Goal: Information Seeking & Learning: Learn about a topic

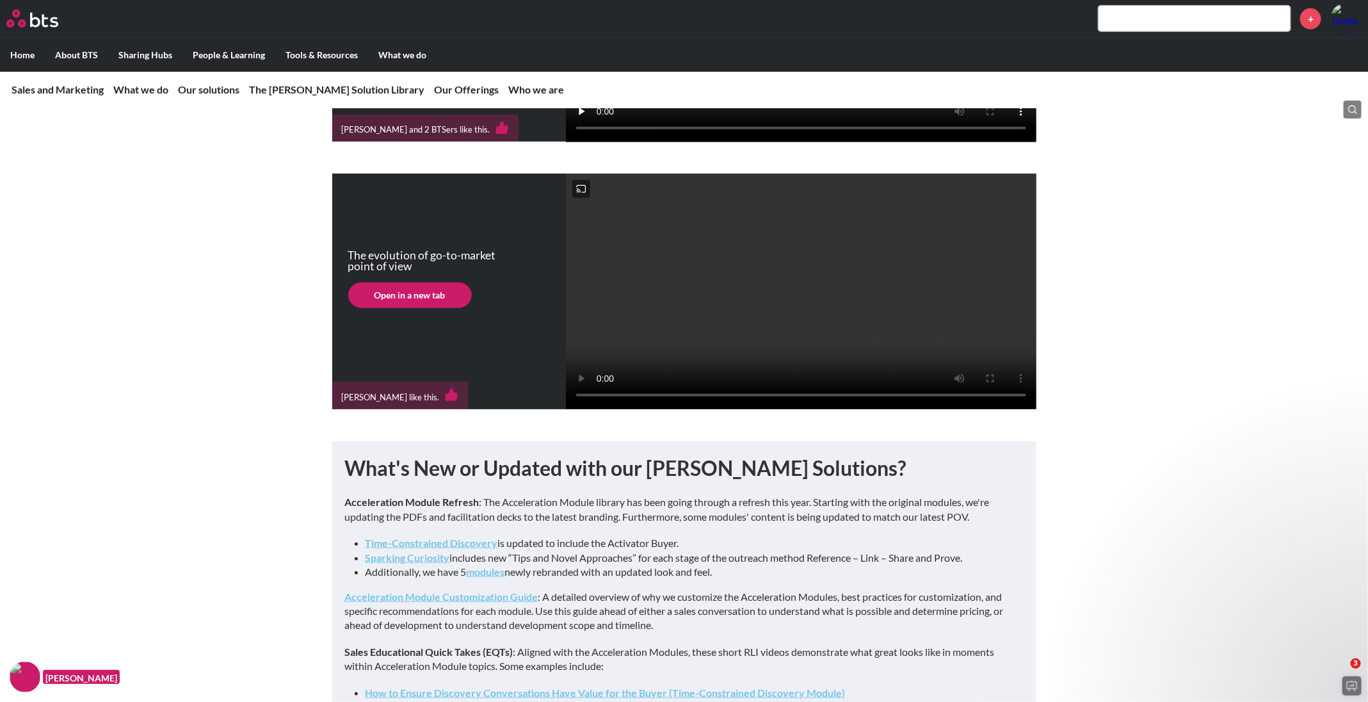
scroll to position [353, 0]
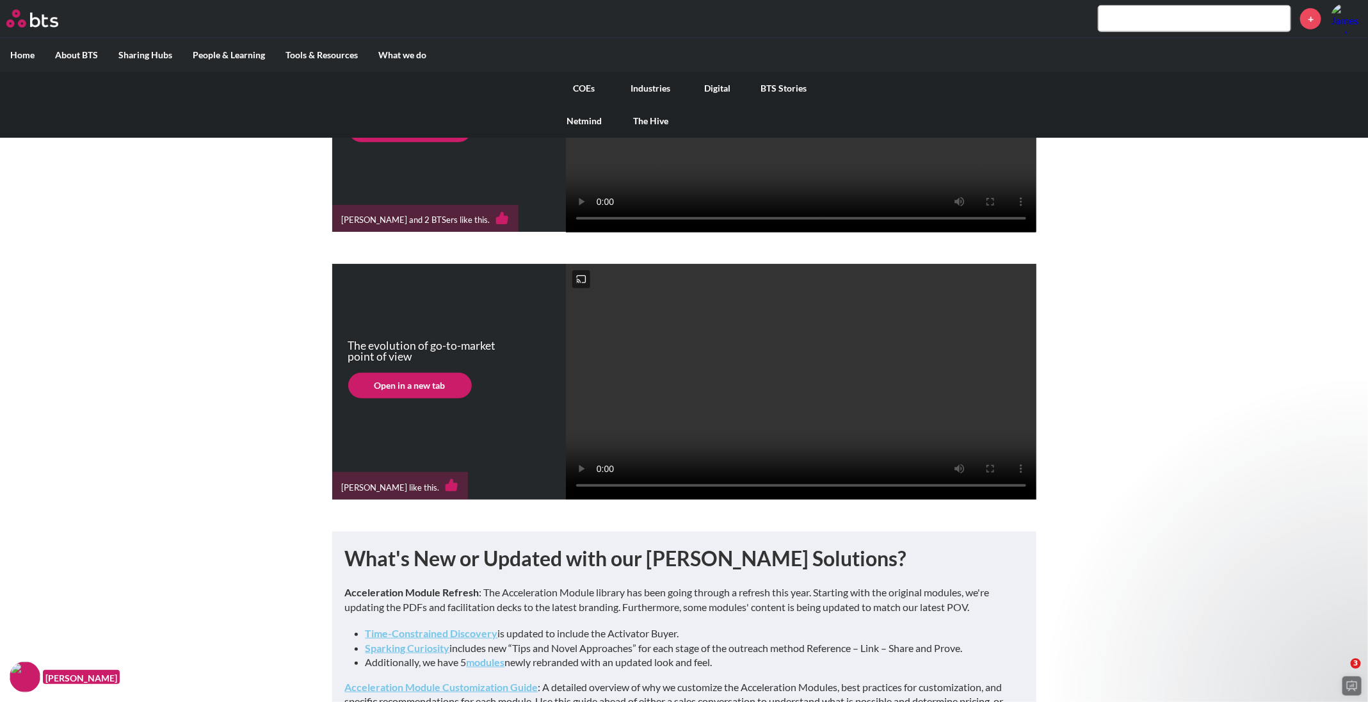
click at [653, 86] on link "Industries" at bounding box center [651, 88] width 67 height 33
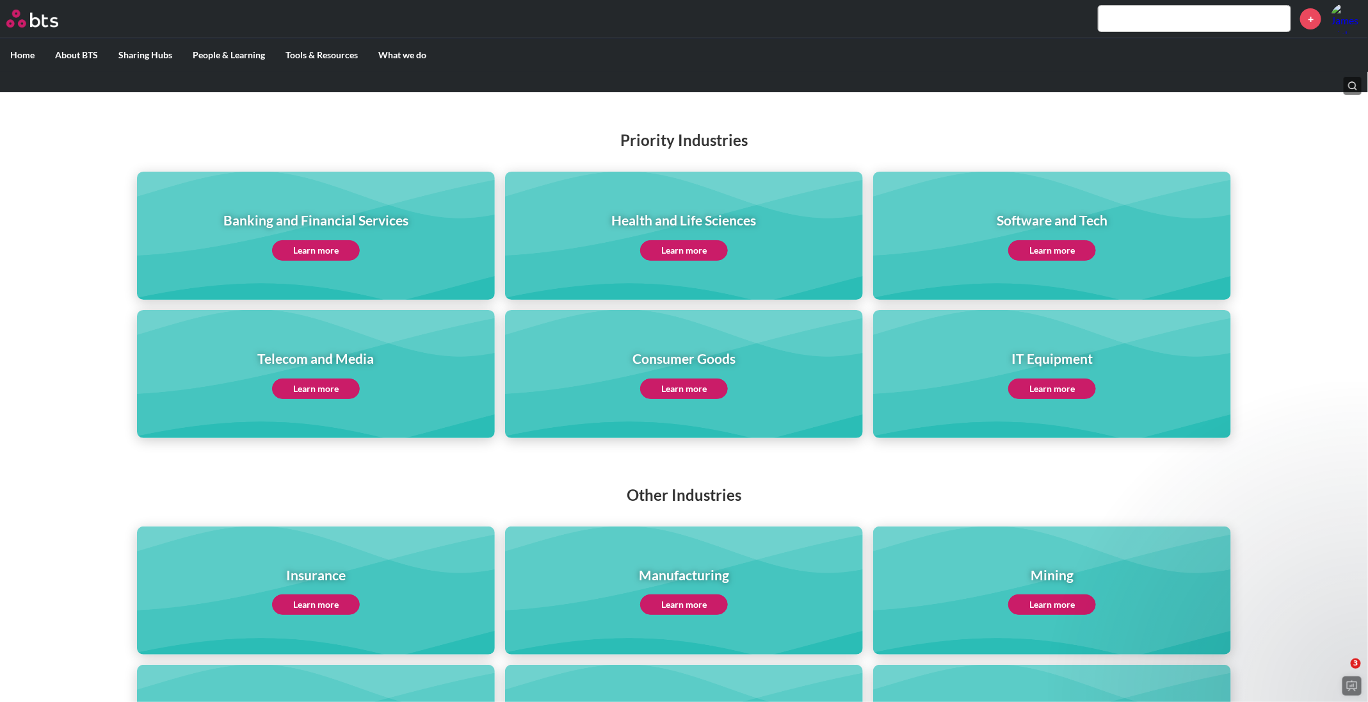
scroll to position [88, 0]
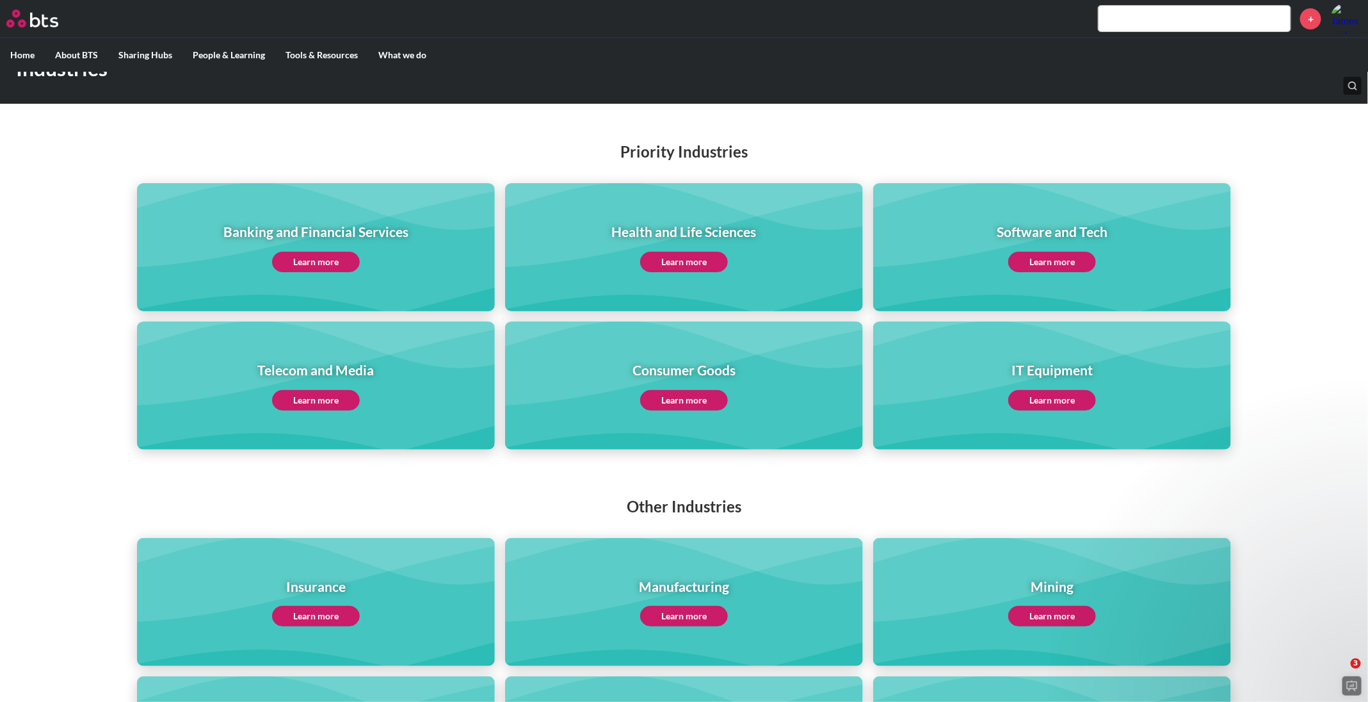
click at [1057, 252] on link "Learn more" at bounding box center [1052, 262] width 88 height 20
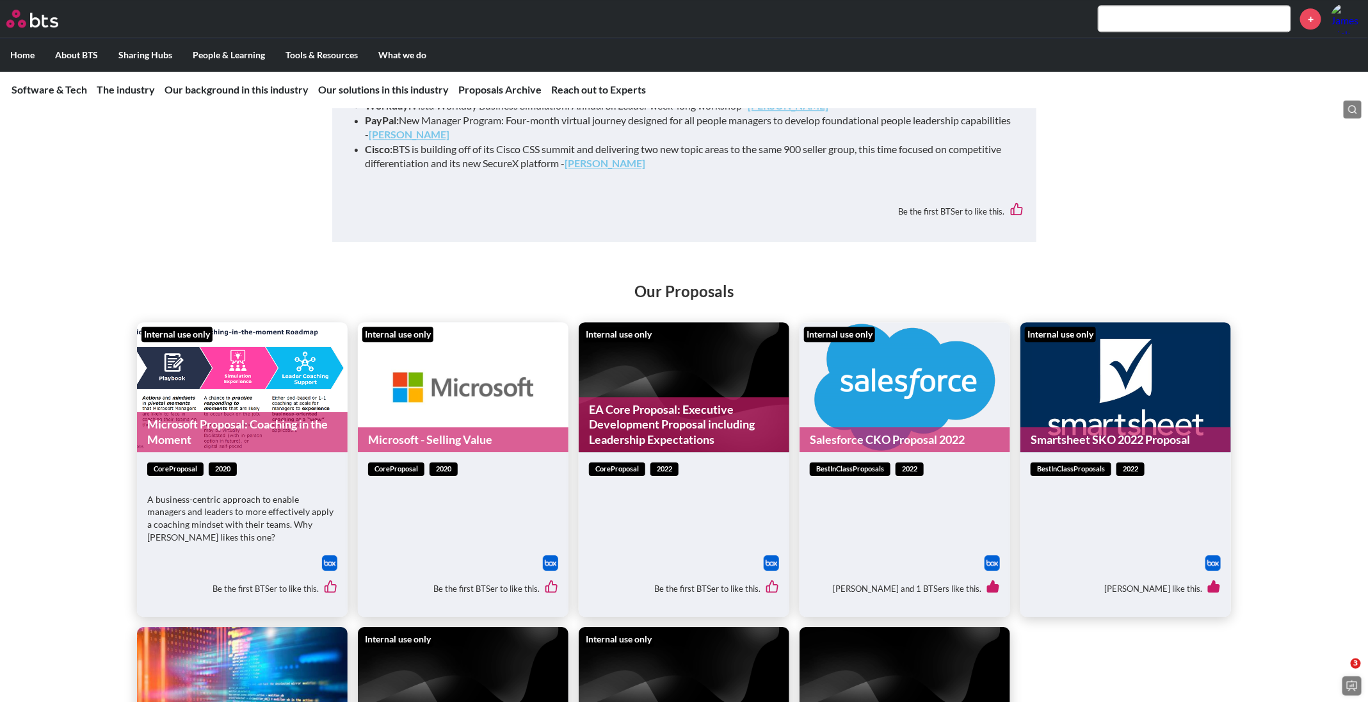
scroll to position [4804, 0]
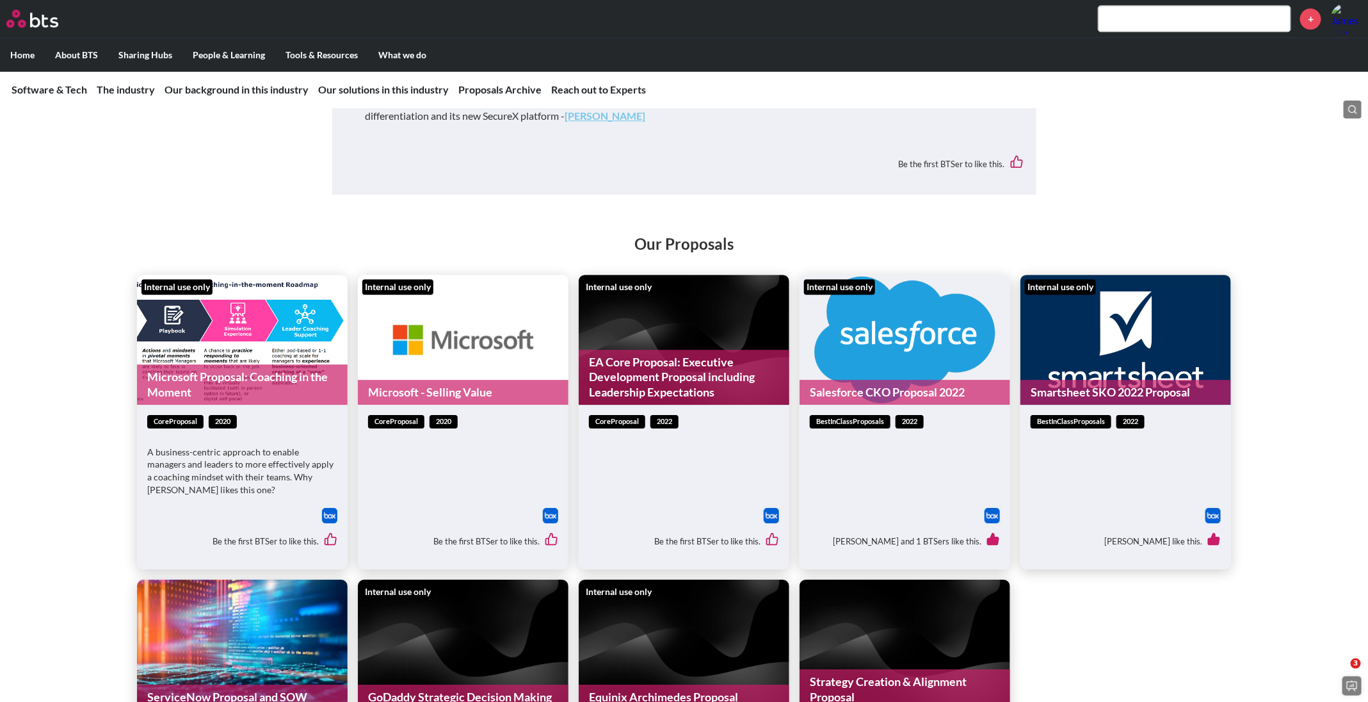
click at [1175, 618] on ul "Internal use only Microsoft Proposal: Coaching in the Moment coreProposal 2020 …" at bounding box center [684, 678] width 1095 height 807
click at [1129, 380] on link "Smartsheet SKO 2022 Proposal" at bounding box center [1125, 392] width 211 height 25
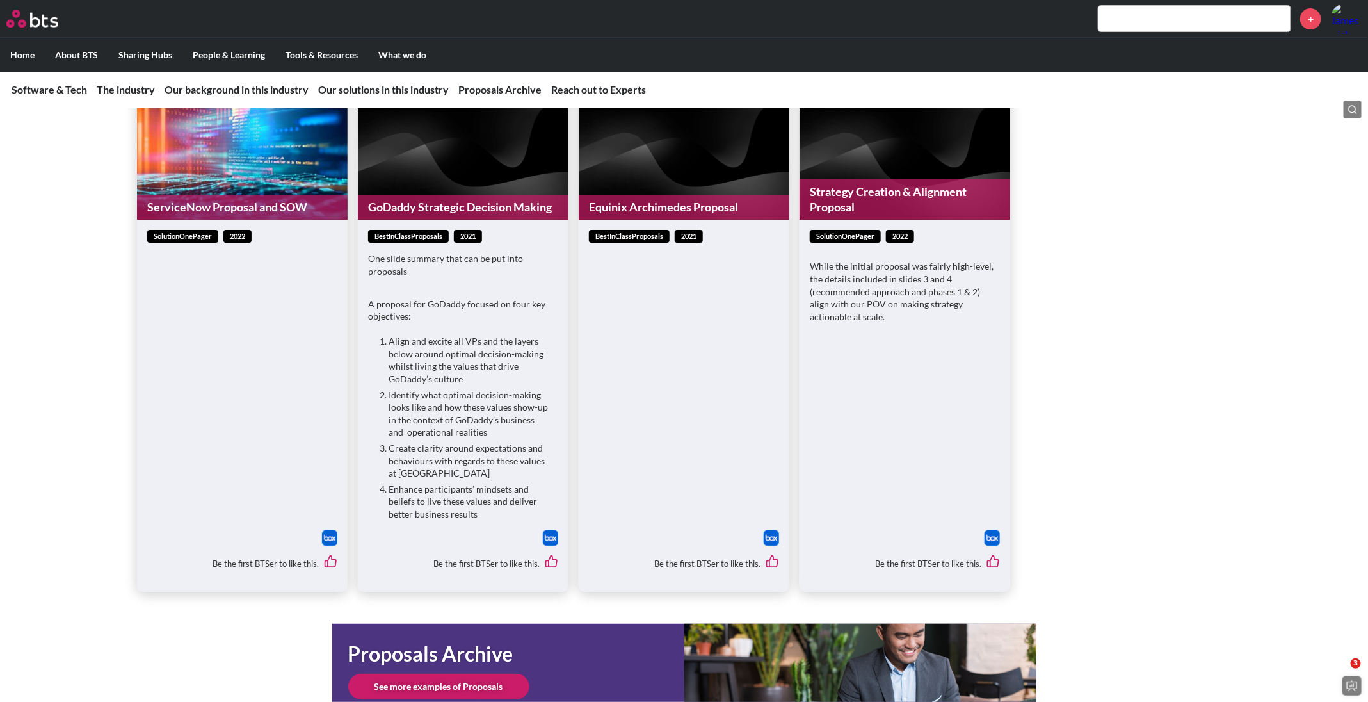
scroll to position [5380, 0]
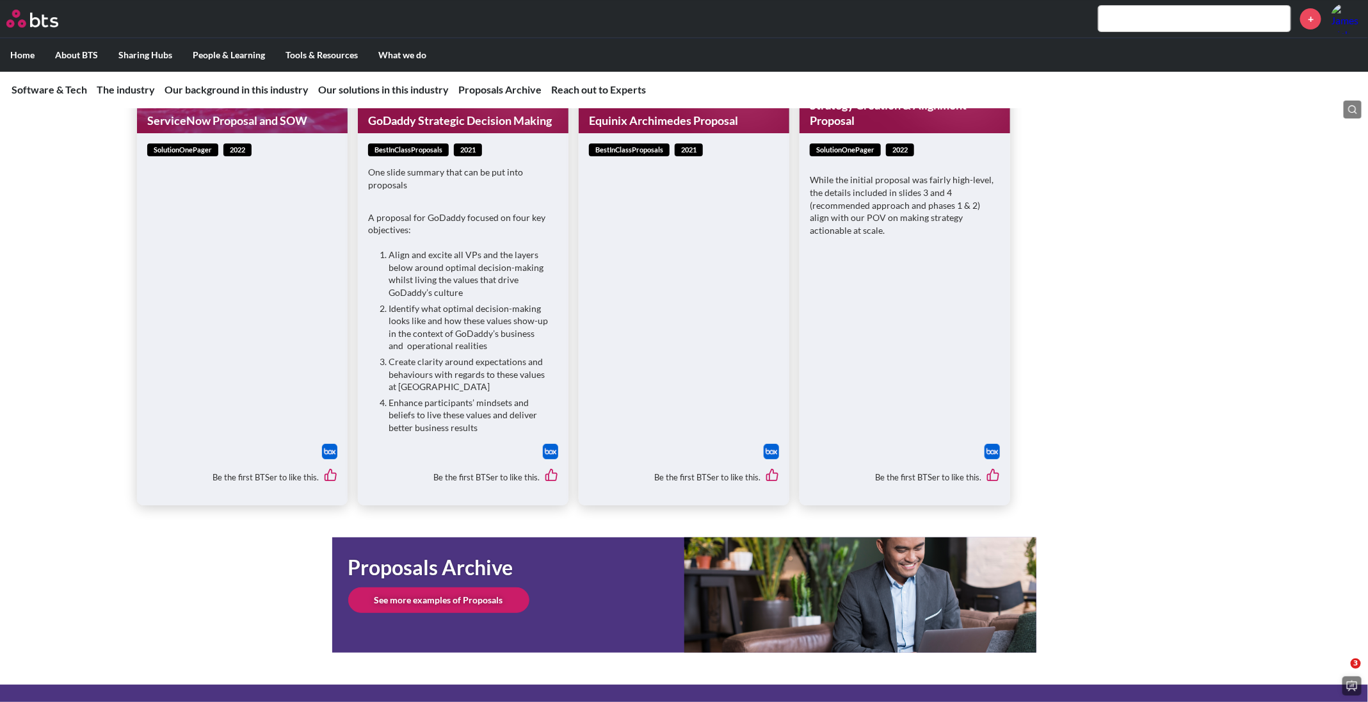
click at [428, 587] on link "See more examples of Proposals" at bounding box center [438, 600] width 181 height 26
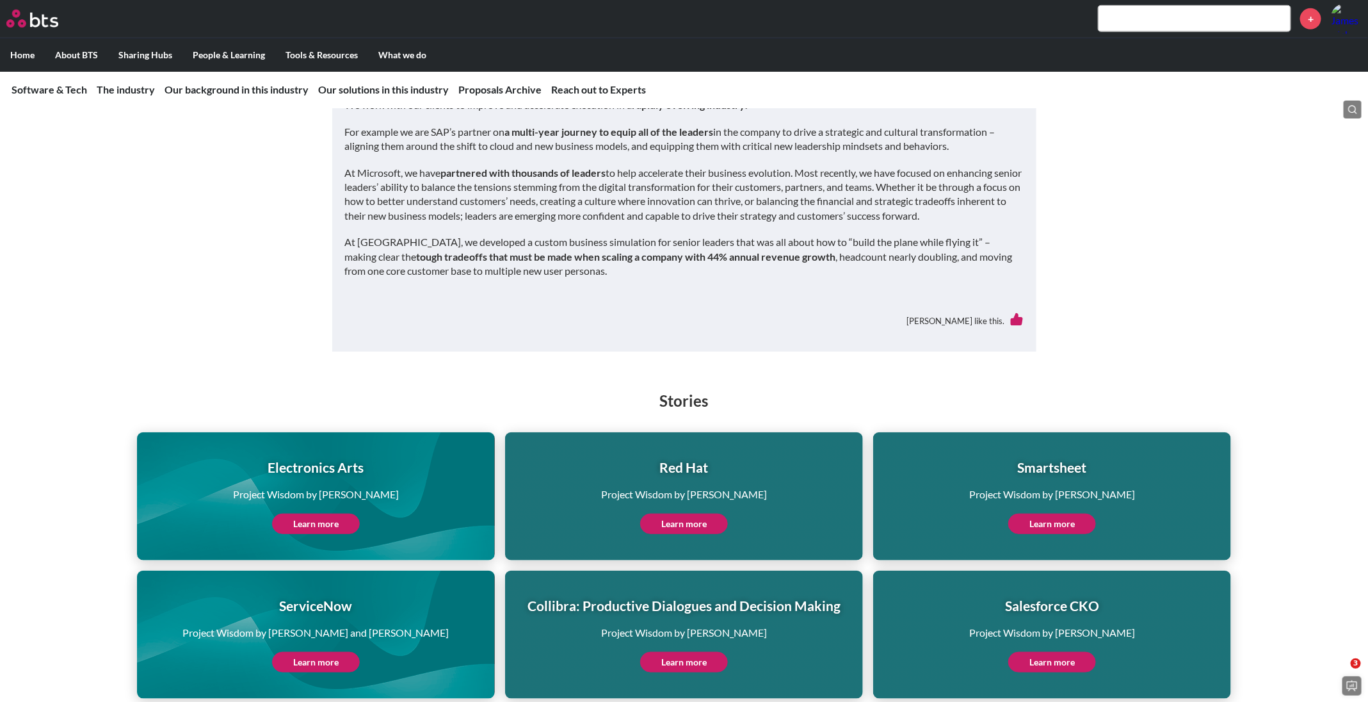
scroll to position [3360, 0]
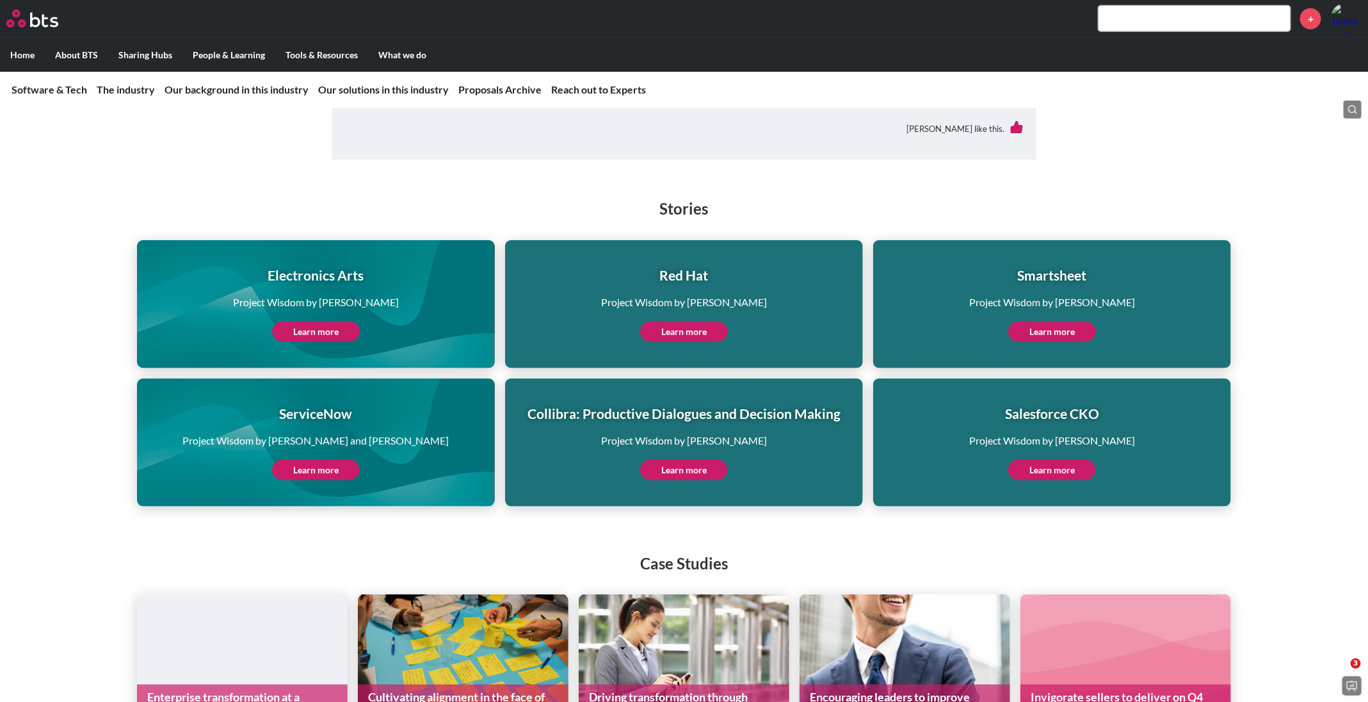
click at [1049, 460] on link "Learn more" at bounding box center [1052, 470] width 88 height 20
click at [297, 460] on link "Learn more" at bounding box center [316, 470] width 88 height 20
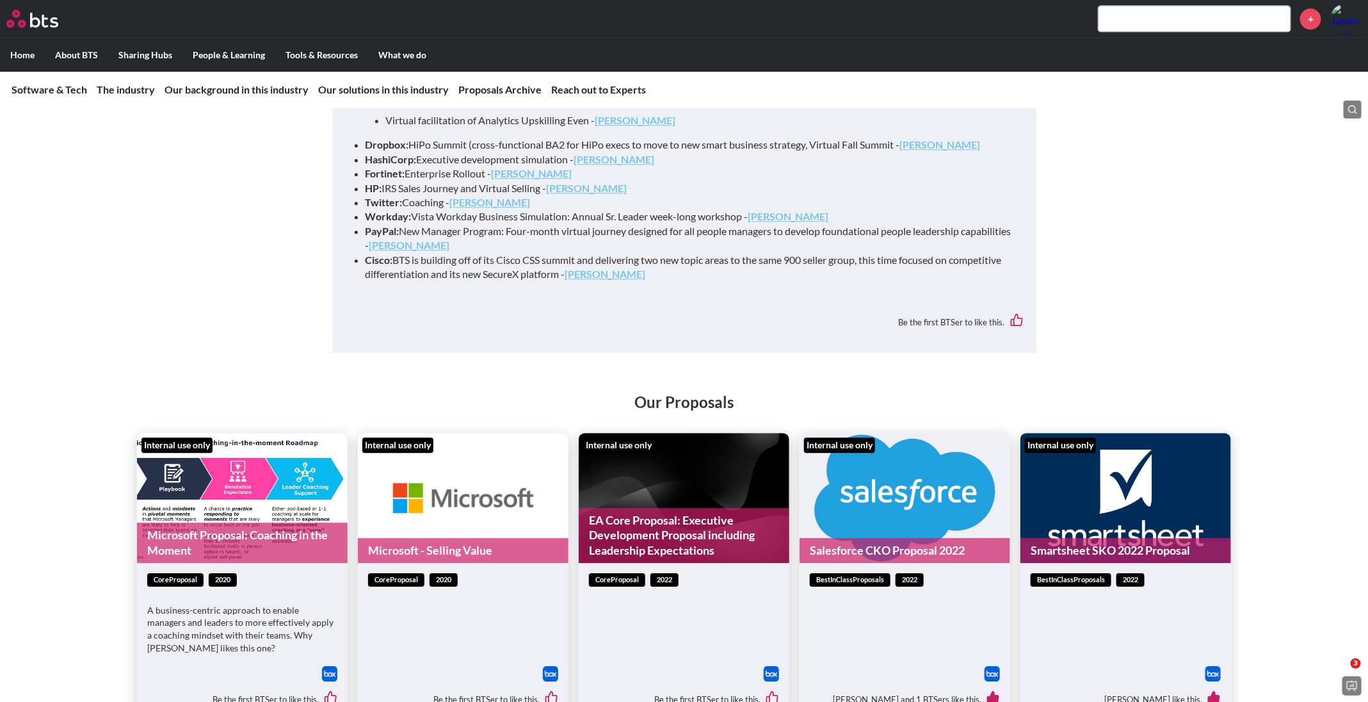
scroll to position [4705, 0]
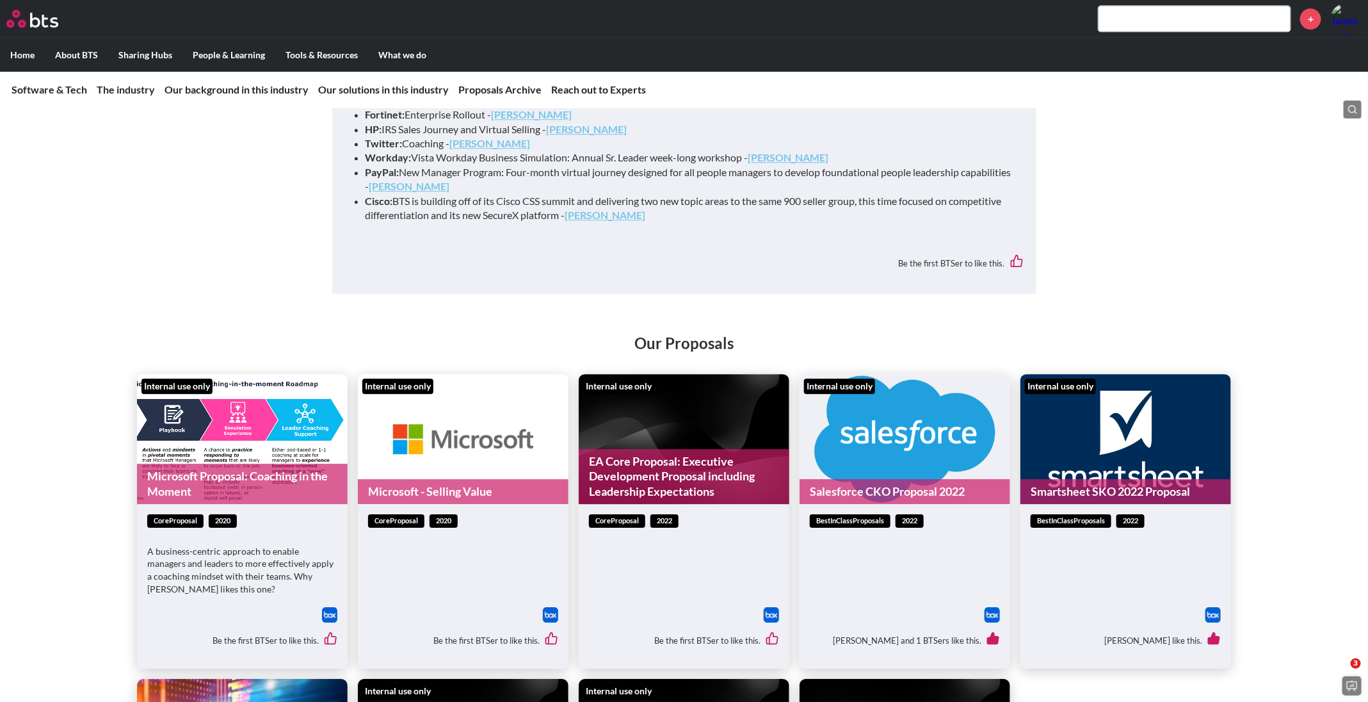
click at [412, 479] on link "Microsoft - Selling Value" at bounding box center [463, 491] width 211 height 25
click at [870, 479] on link "Salesforce CKO Proposal 2022" at bounding box center [904, 491] width 211 height 25
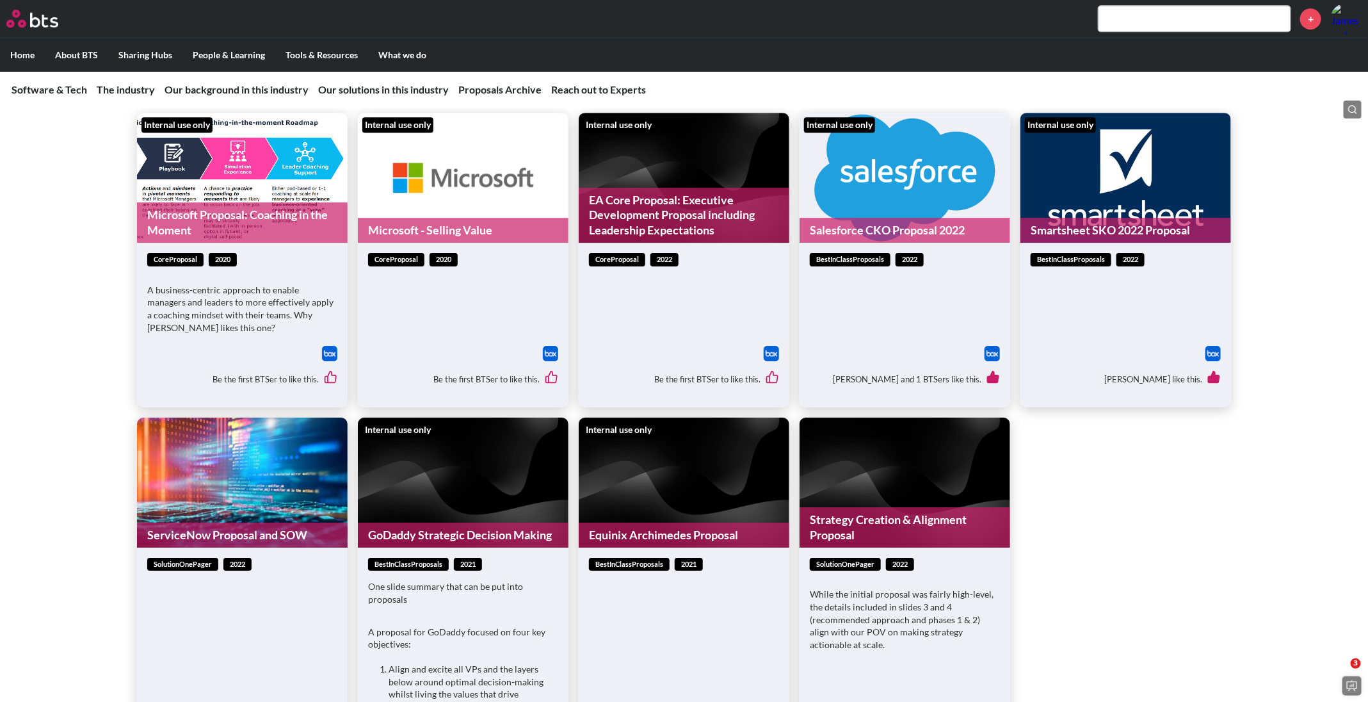
scroll to position [5089, 0]
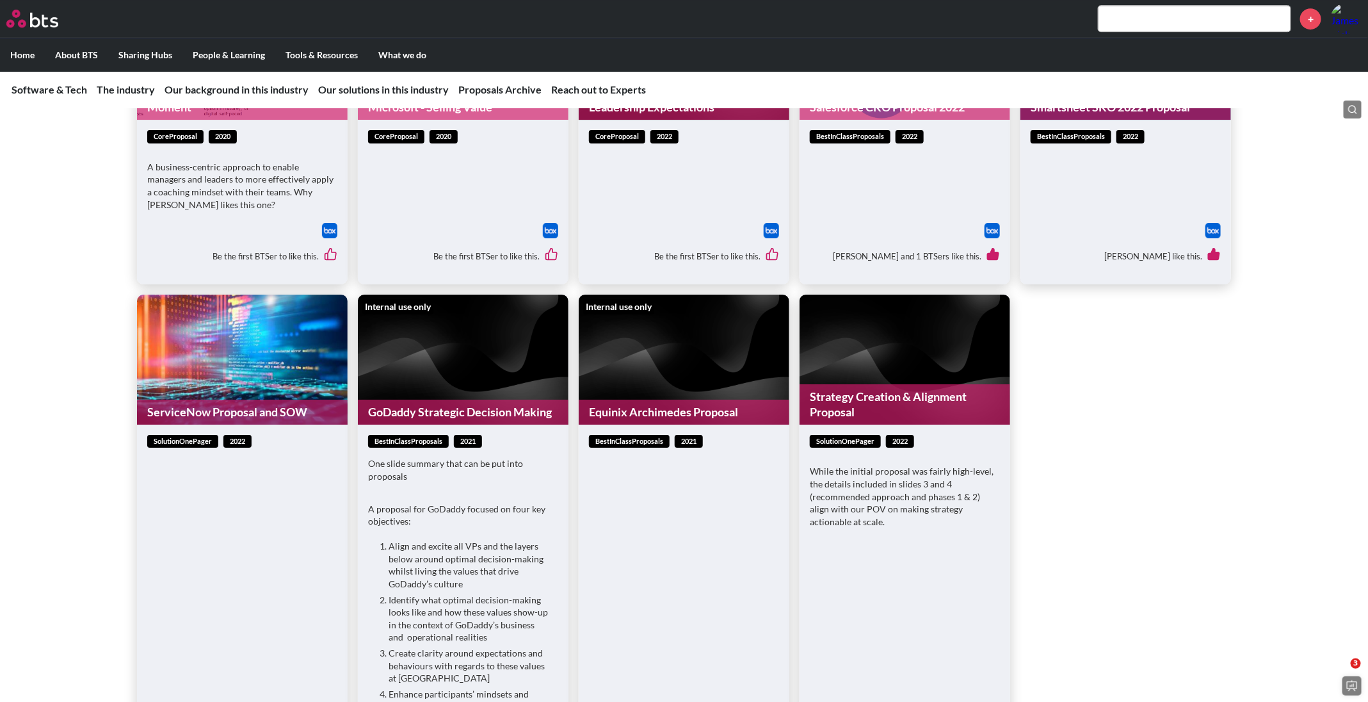
click at [463, 399] on link "GoDaddy Strategic Decision Making" at bounding box center [463, 411] width 211 height 25
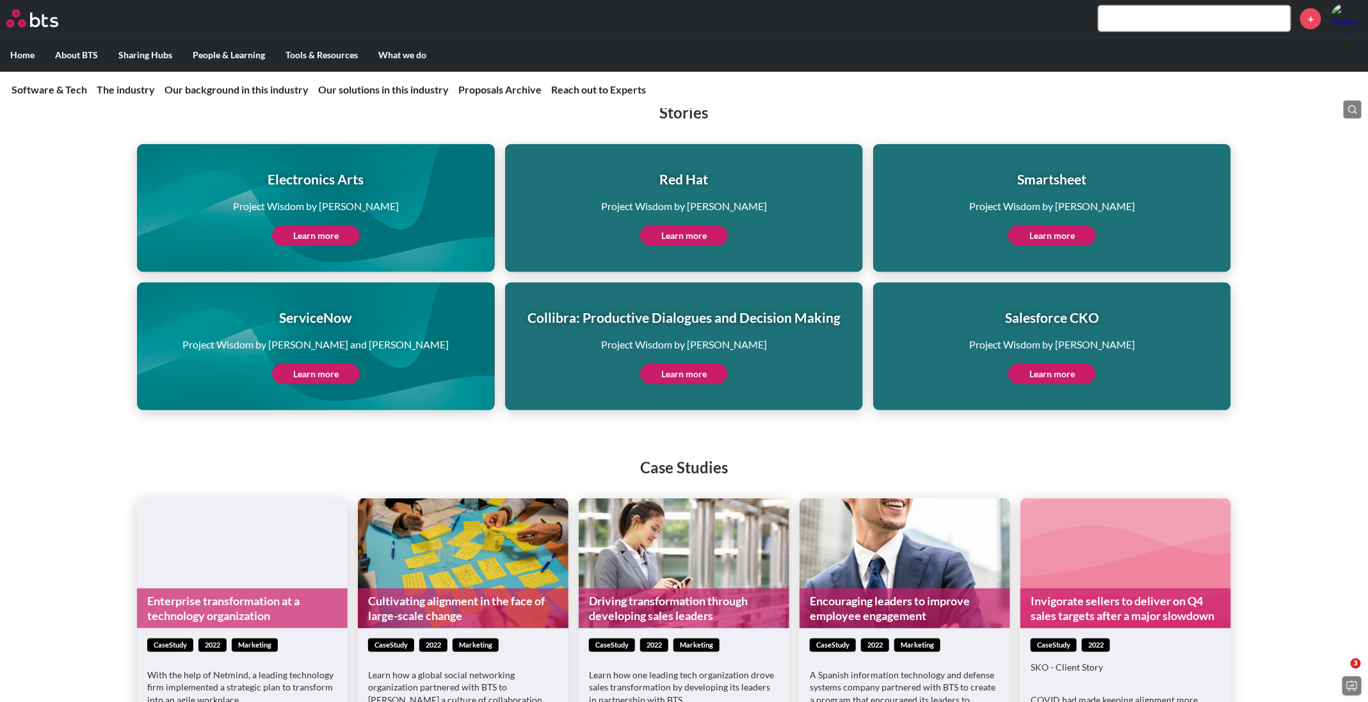
scroll to position [3168, 0]
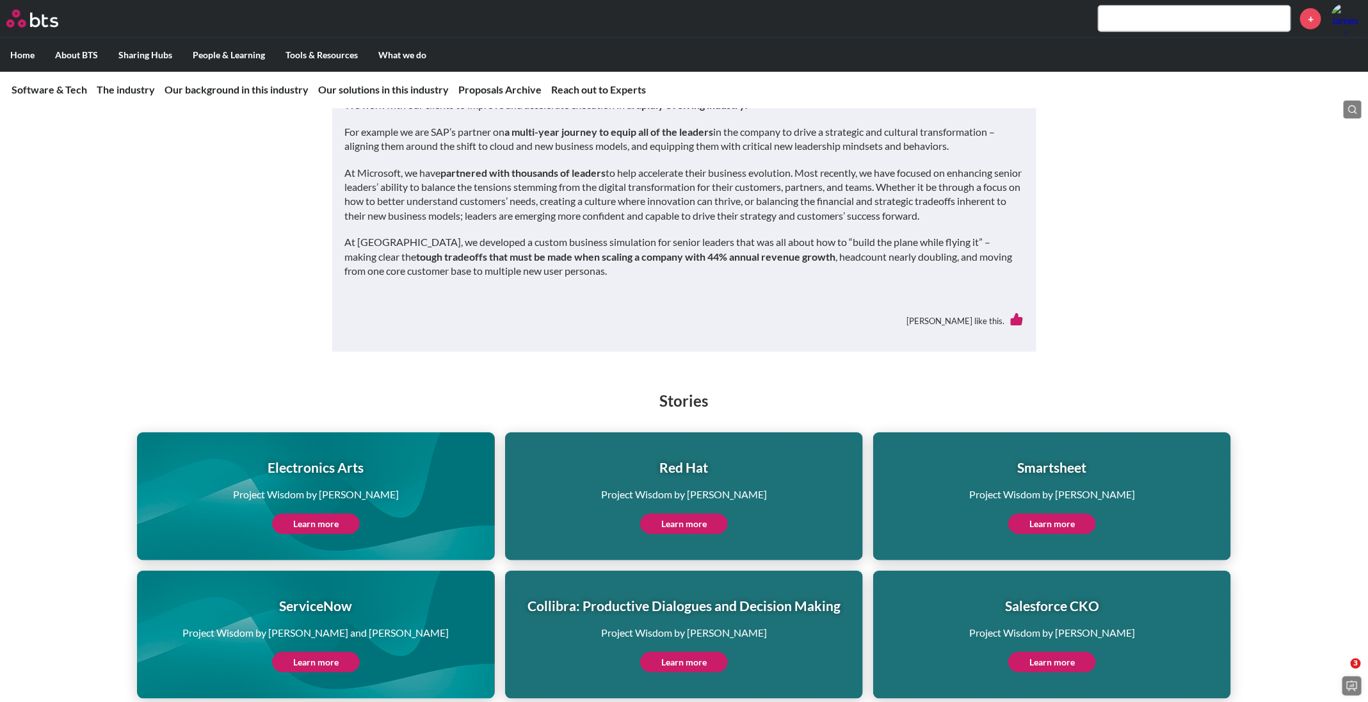
click at [687, 513] on link "Learn more" at bounding box center [684, 523] width 88 height 20
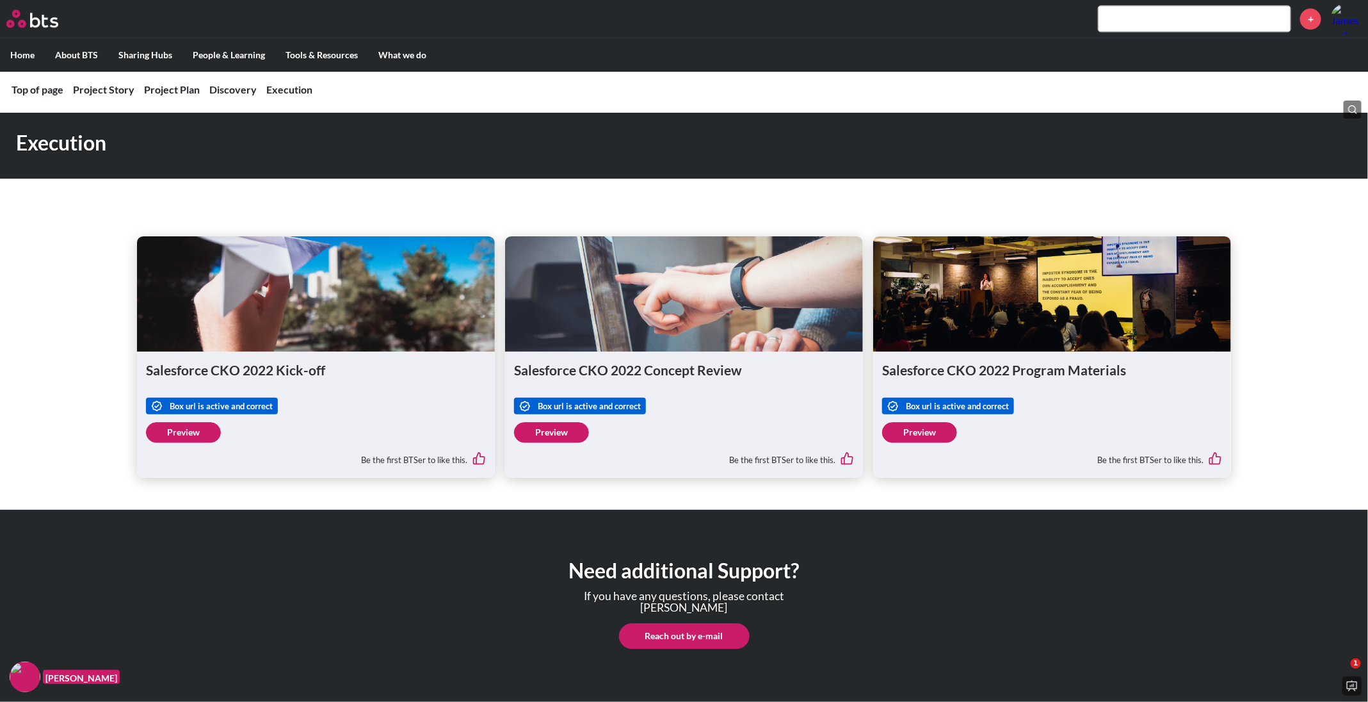
scroll to position [1753, 0]
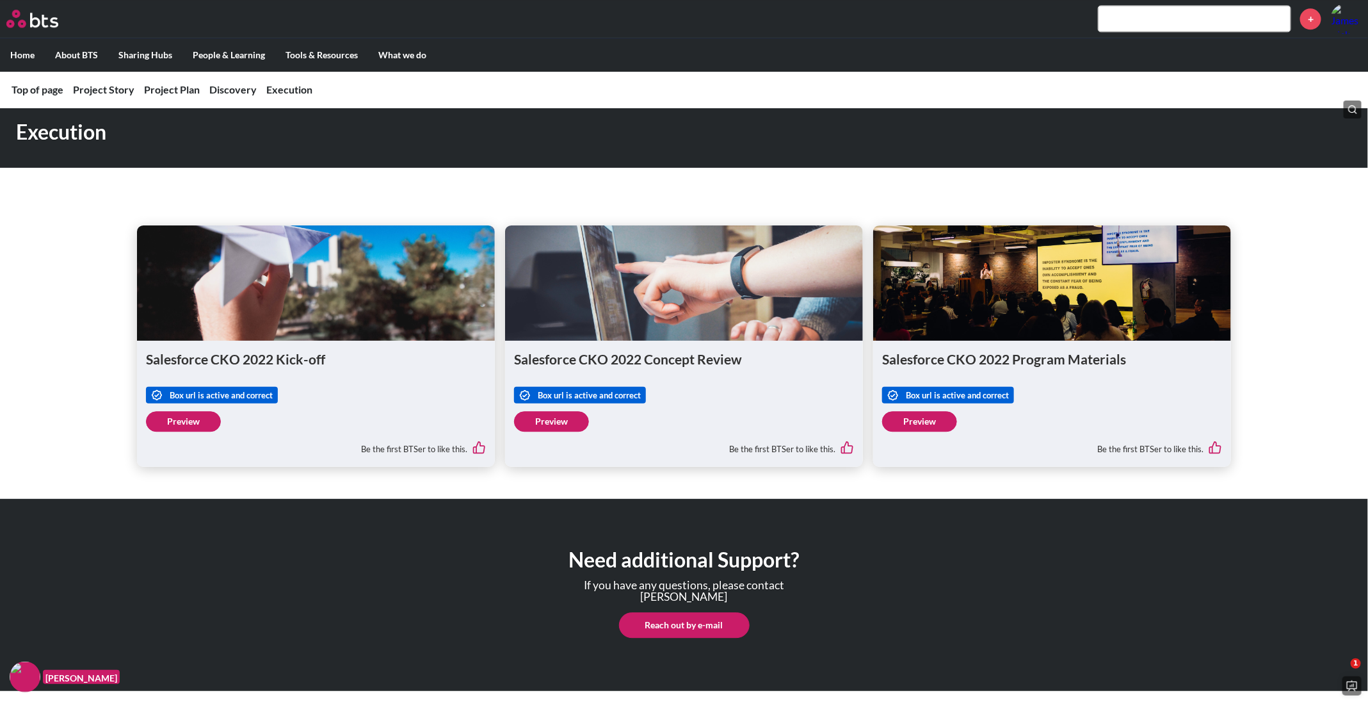
click at [560, 416] on link "Preview" at bounding box center [551, 421] width 75 height 20
click at [922, 421] on link "Preview" at bounding box center [919, 421] width 75 height 20
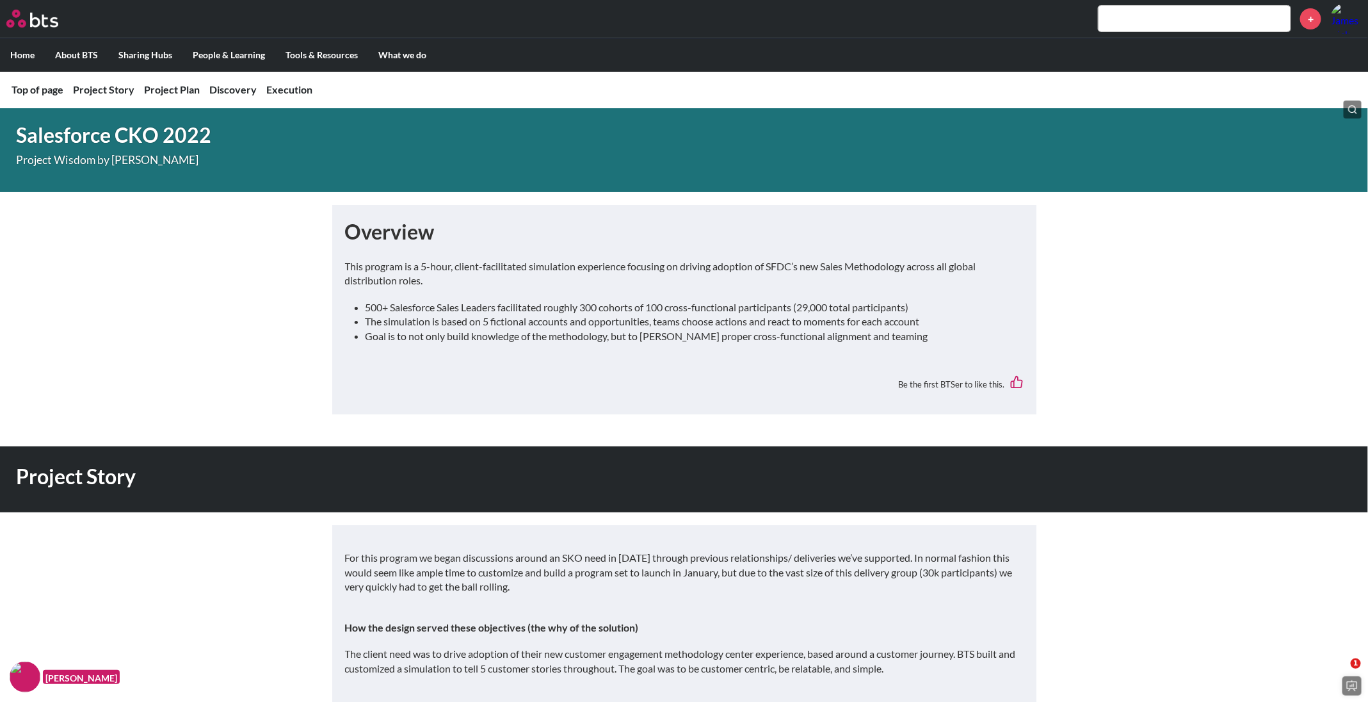
scroll to position [0, 0]
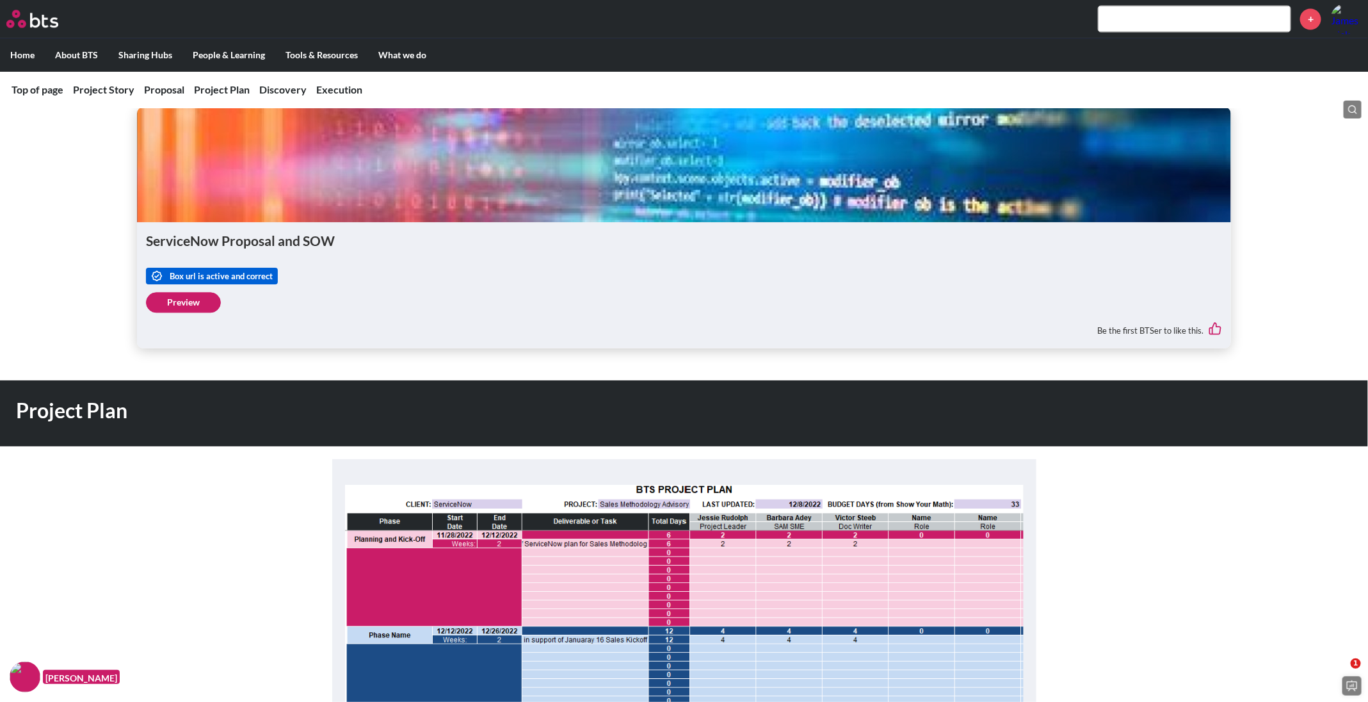
scroll to position [1536, 0]
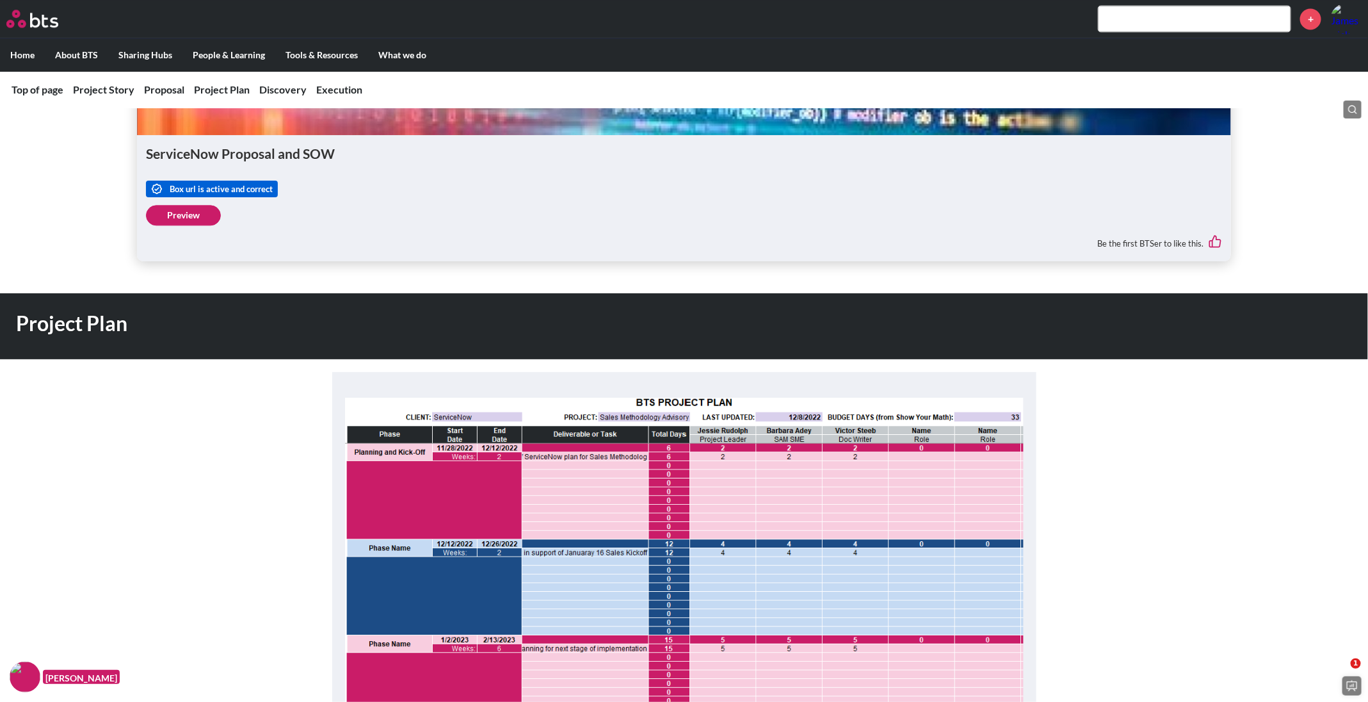
click at [191, 218] on link "Preview" at bounding box center [183, 215] width 75 height 20
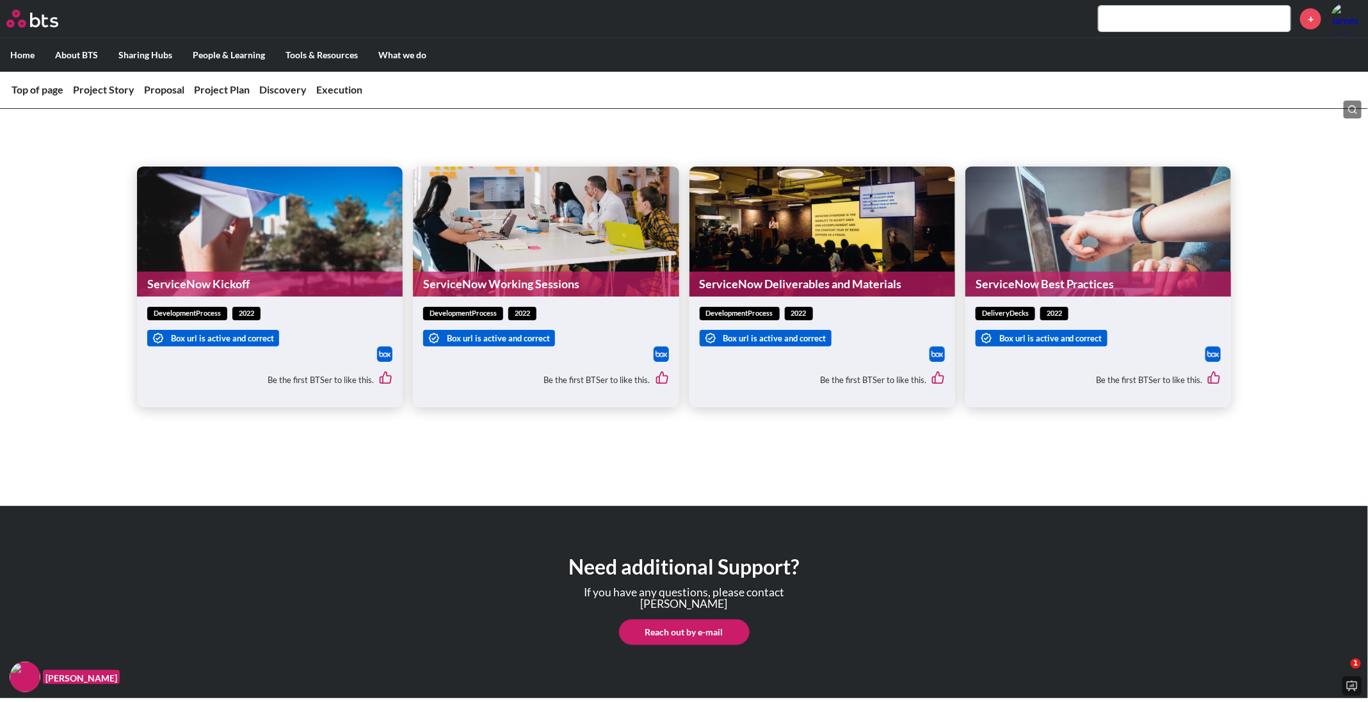
scroll to position [2757, 0]
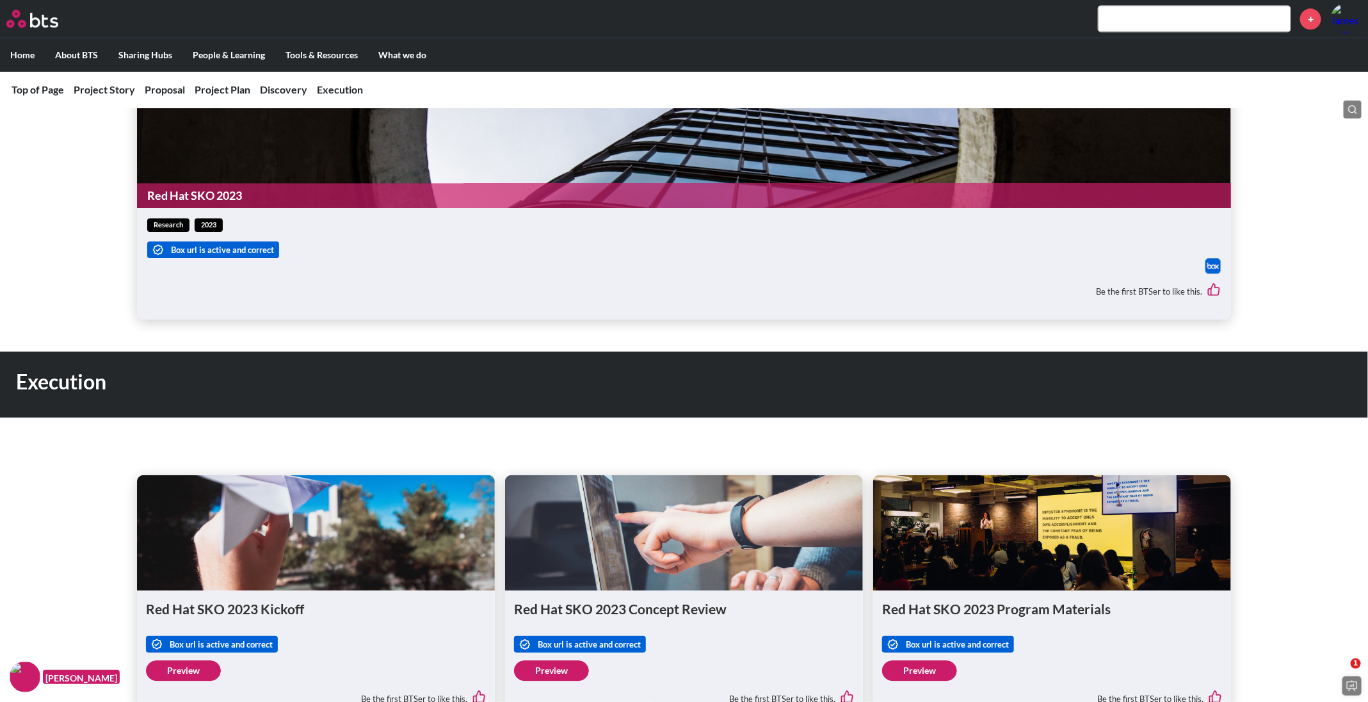
scroll to position [1728, 0]
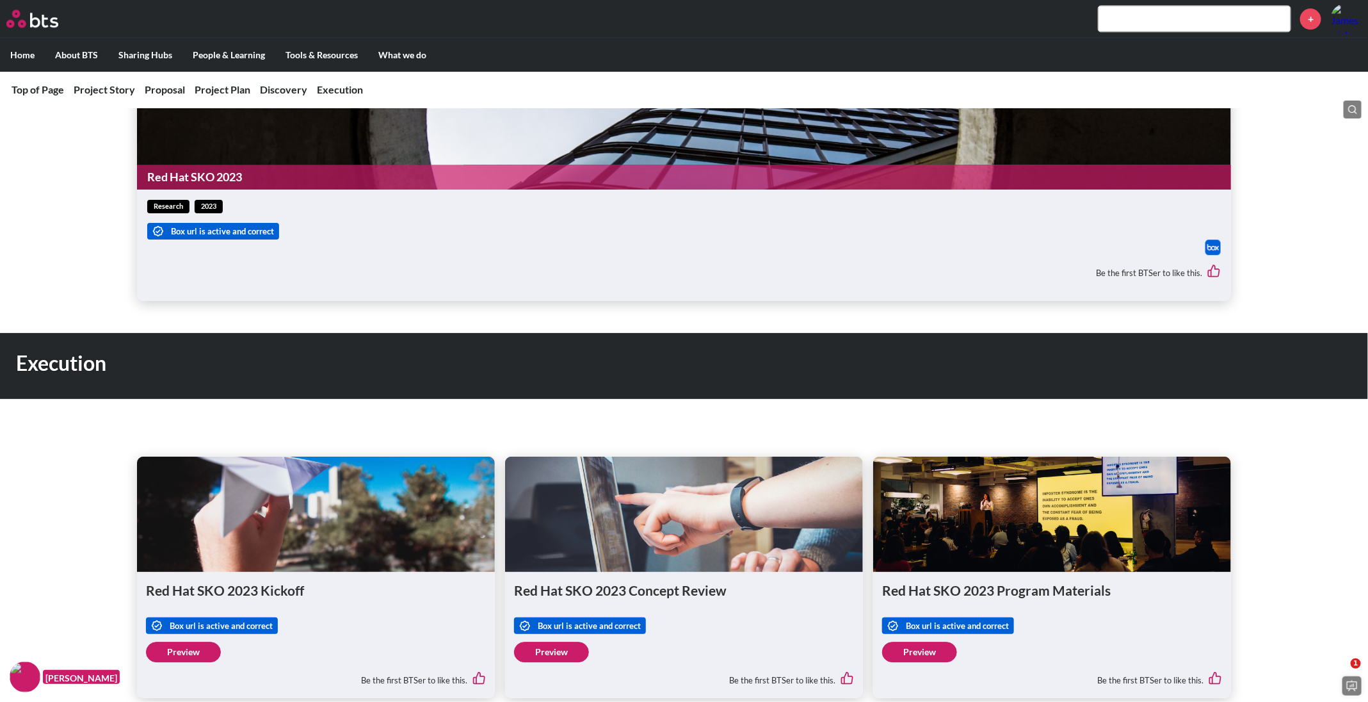
click at [224, 166] on link "Red Hat SKO 2023" at bounding box center [684, 177] width 1095 height 25
